Goal: Information Seeking & Learning: Learn about a topic

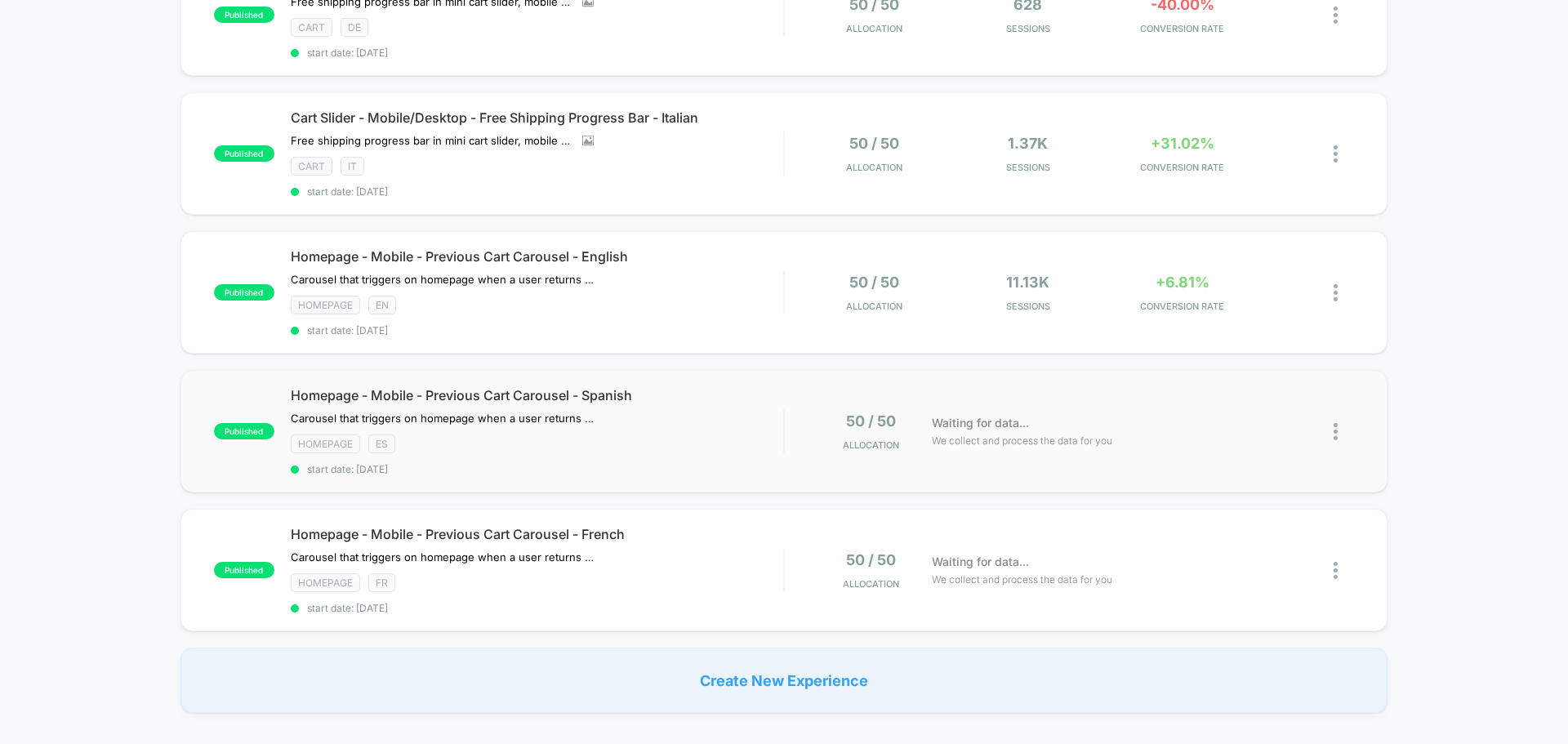
scroll to position [1307, 0]
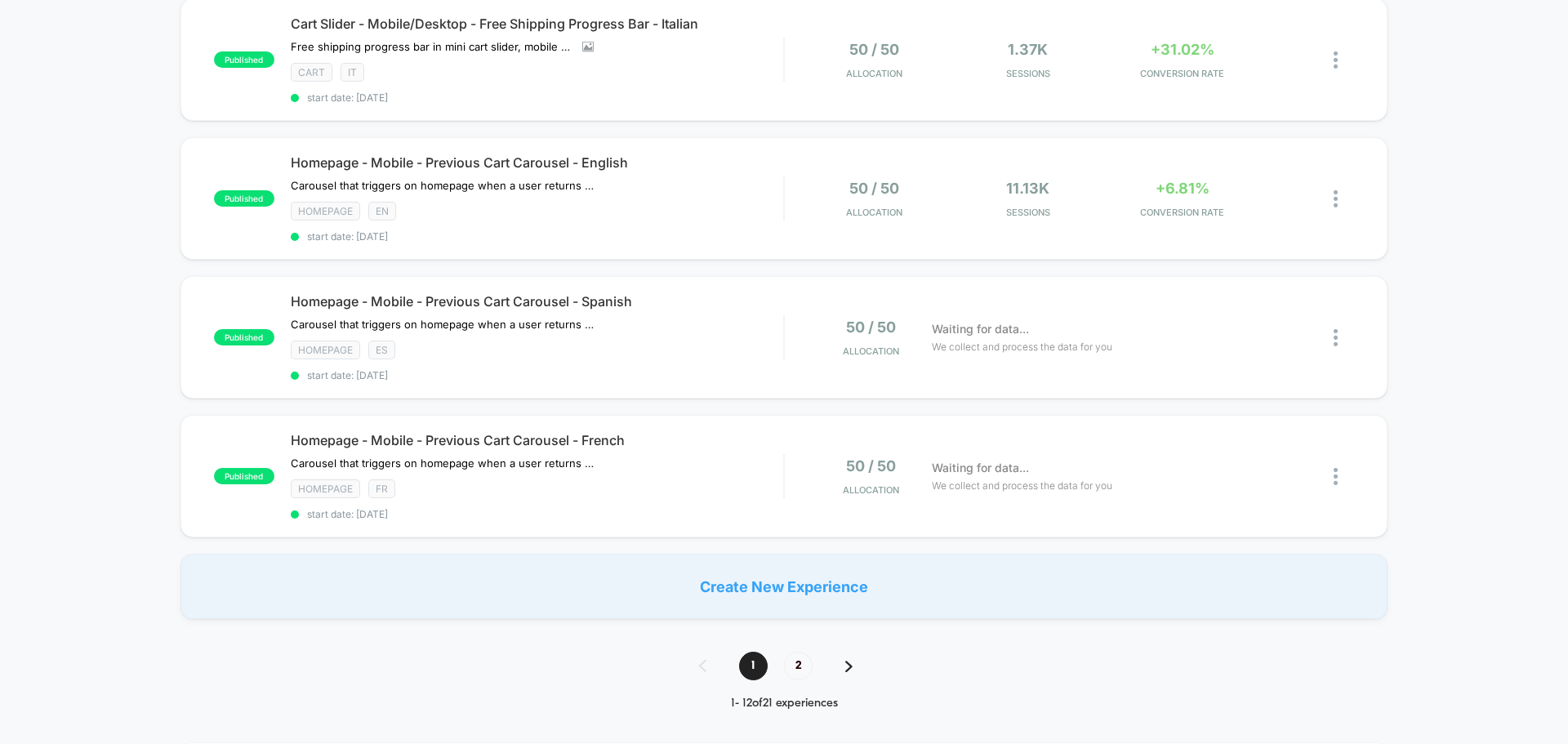
click at [848, 661] on img at bounding box center [848, 666] width 7 height 11
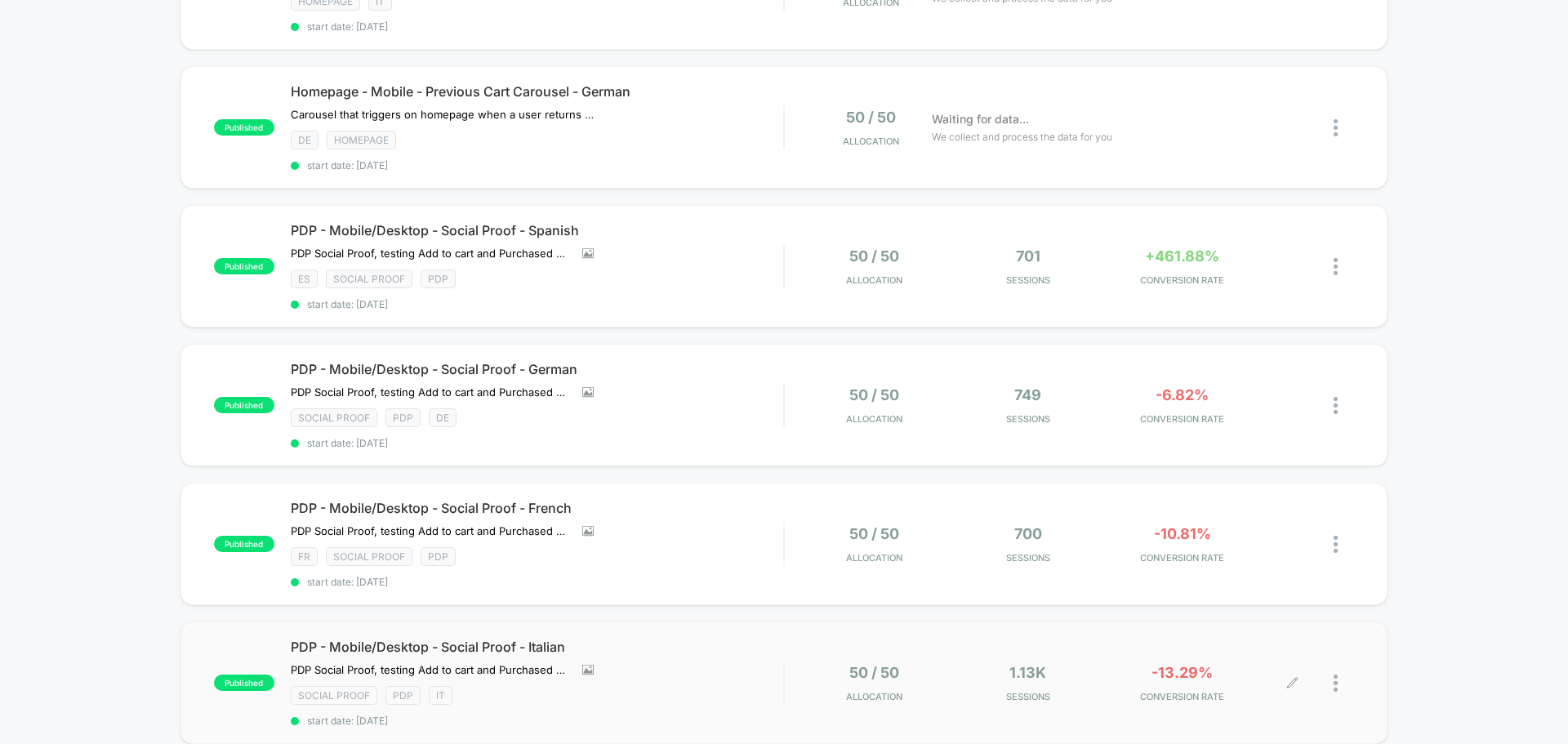
scroll to position [245, 0]
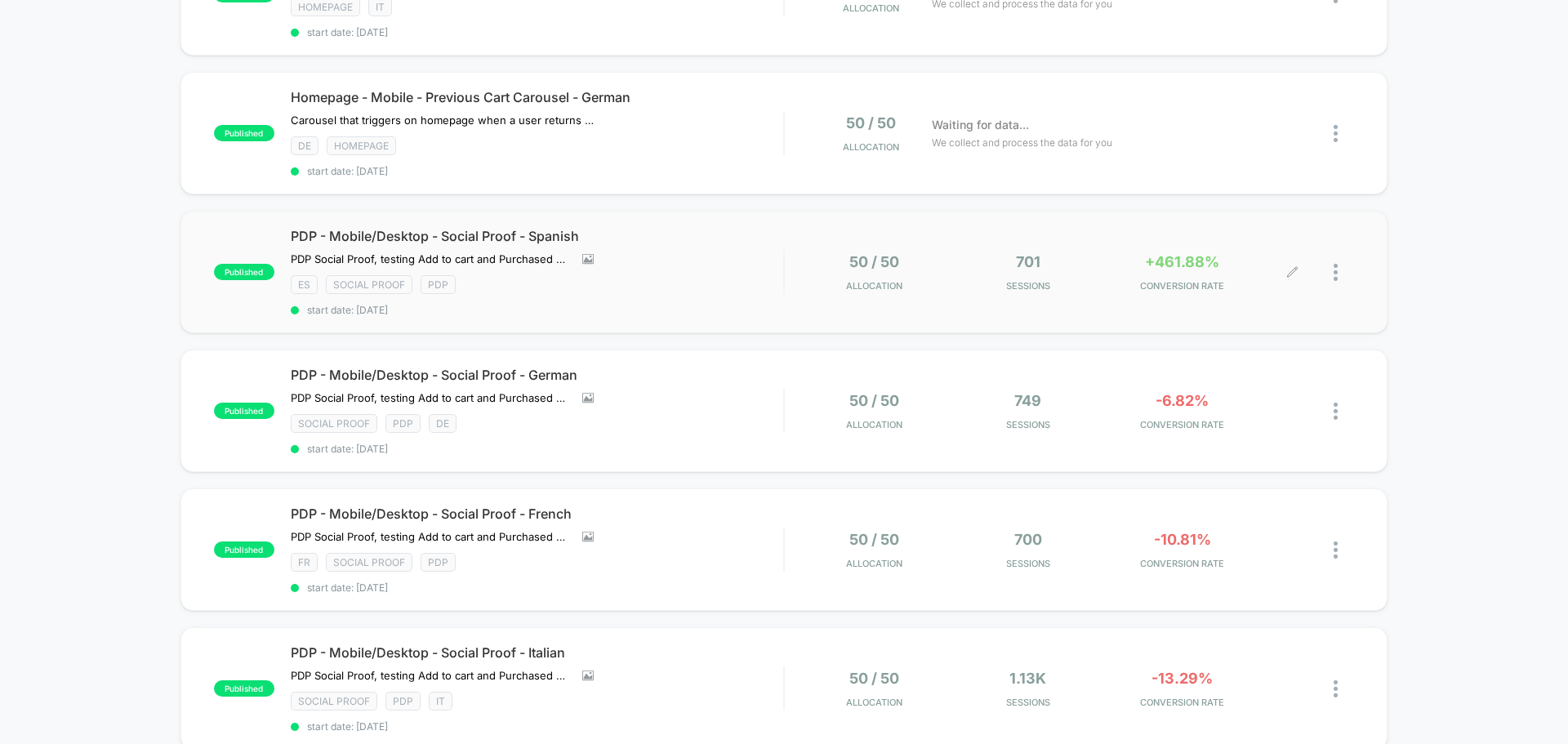
click at [1169, 265] on span "+461.88%" at bounding box center [1182, 262] width 75 height 17
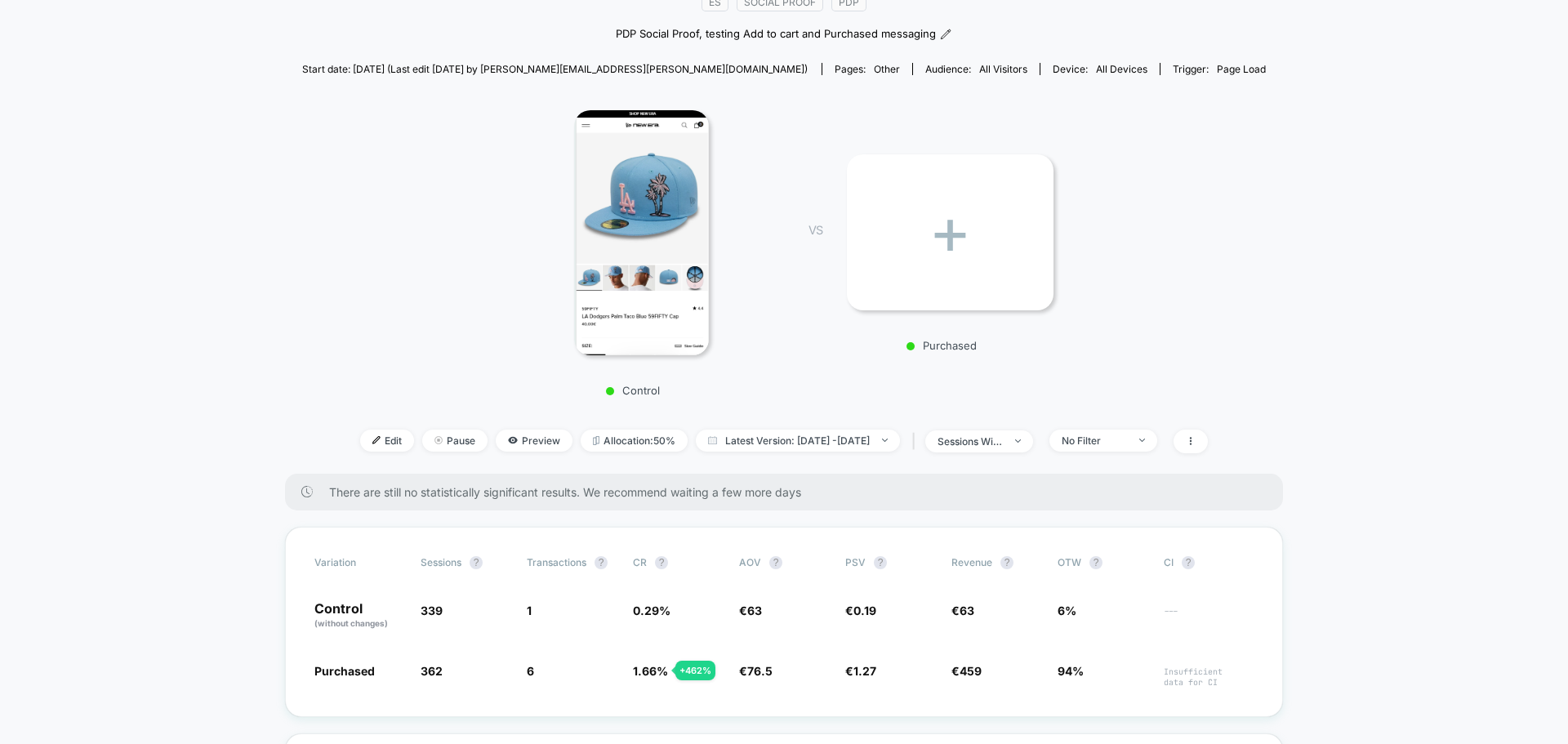
scroll to position [245, 0]
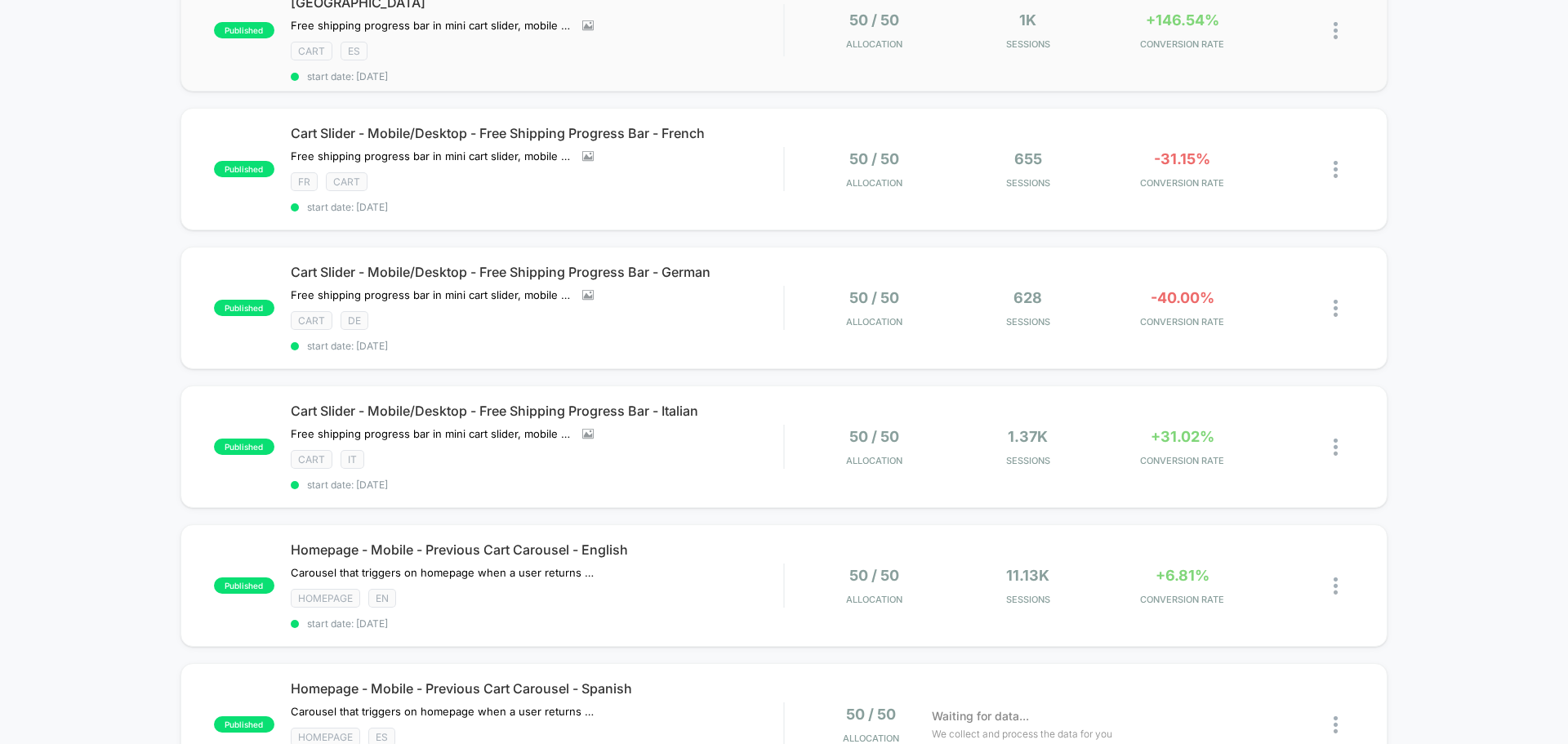
scroll to position [898, 0]
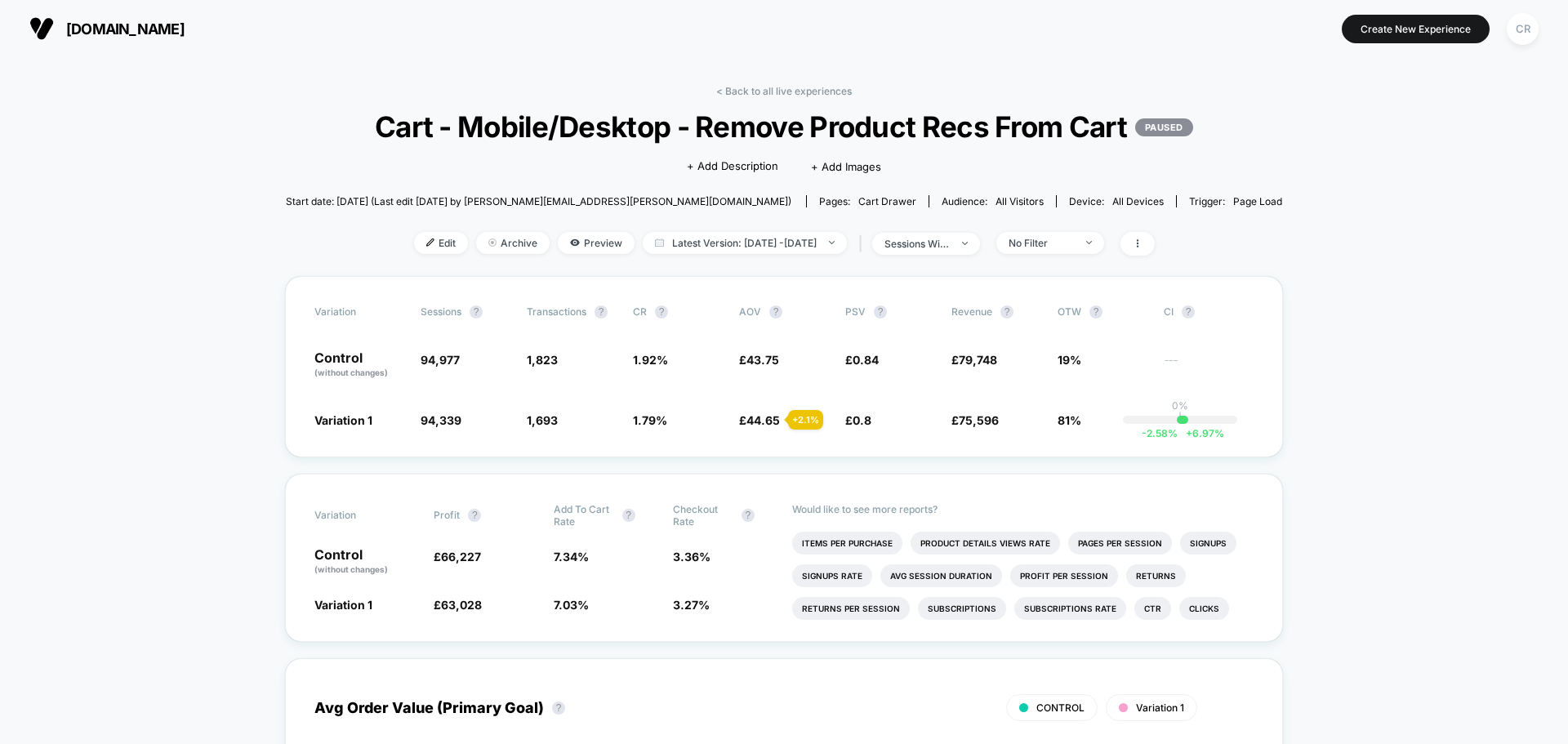
click at [213, 38] on section "[DOMAIN_NAME]" at bounding box center [273, 28] width 498 height 41
click at [185, 30] on span "[DOMAIN_NAME]" at bounding box center [125, 30] width 118 height 17
